Goal: Find contact information: Find contact information

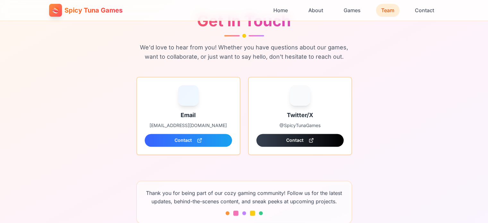
scroll to position [1088, 0]
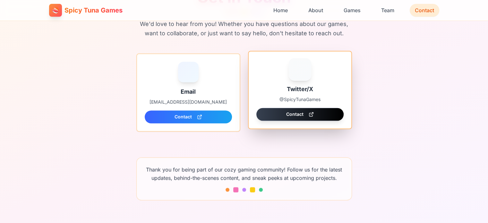
click at [284, 115] on link "Contact" at bounding box center [300, 114] width 87 height 13
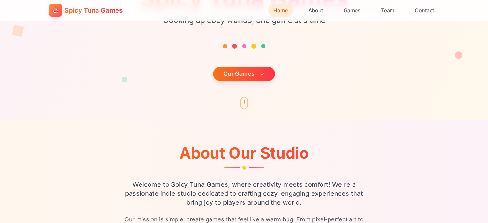
scroll to position [0, 0]
